Goal: Find specific page/section: Find specific page/section

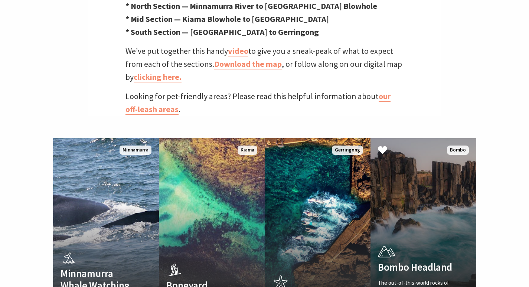
scroll to position [445, 0]
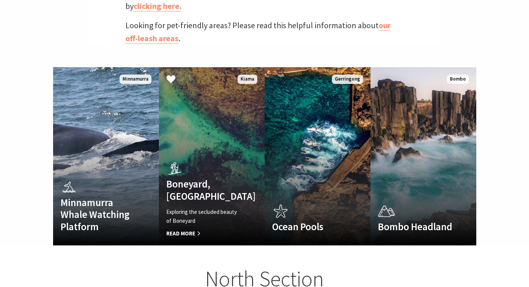
click at [221, 118] on link "Boneyard, [GEOGRAPHIC_DATA] Exploring the secluded beauty of Boneyard Read More…" at bounding box center [212, 156] width 106 height 178
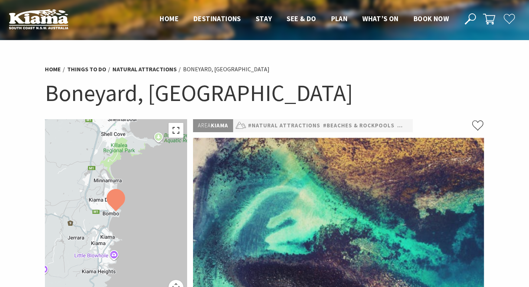
click at [175, 129] on button "Toggle fullscreen view" at bounding box center [175, 130] width 15 height 15
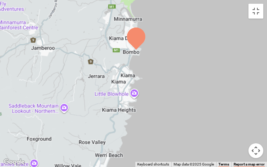
drag, startPoint x: 112, startPoint y: 101, endPoint x: 115, endPoint y: 67, distance: 33.5
click at [115, 67] on div at bounding box center [133, 83] width 267 height 167
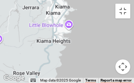
drag, startPoint x: 57, startPoint y: 61, endPoint x: 59, endPoint y: 33, distance: 27.5
click at [59, 33] on div at bounding box center [67, 41] width 134 height 83
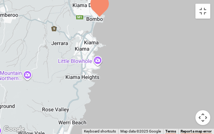
drag, startPoint x: 98, startPoint y: 79, endPoint x: 83, endPoint y: 93, distance: 21.0
click at [83, 93] on div at bounding box center [107, 67] width 214 height 134
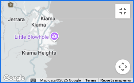
click at [120, 67] on button "Map camera controls" at bounding box center [122, 67] width 15 height 15
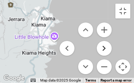
click at [105, 49] on button "Move right" at bounding box center [103, 48] width 15 height 15
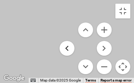
click at [66, 49] on button "Move left" at bounding box center [66, 48] width 15 height 15
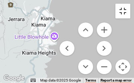
click at [123, 12] on button "Toggle fullscreen view" at bounding box center [122, 11] width 15 height 15
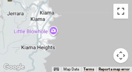
scroll to position [204, 0]
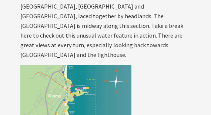
scroll to position [1331, 0]
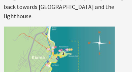
scroll to position [1385, 0]
